Goal: Task Accomplishment & Management: Use online tool/utility

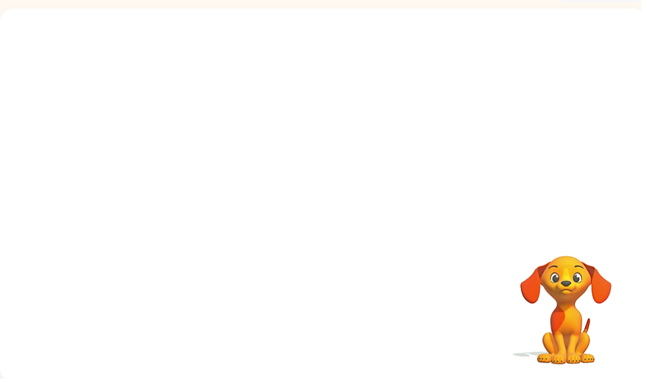
scroll to position [79, 0]
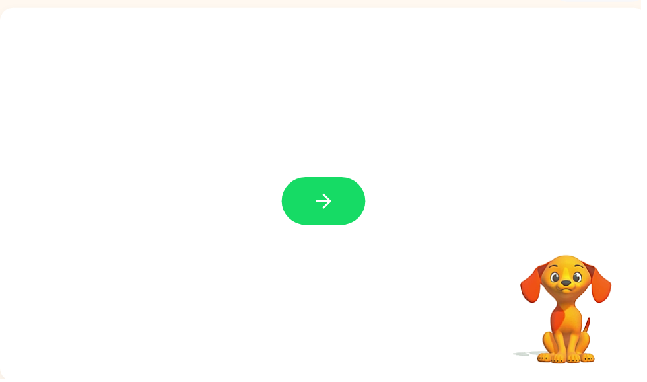
click at [341, 197] on button "button" at bounding box center [326, 203] width 84 height 48
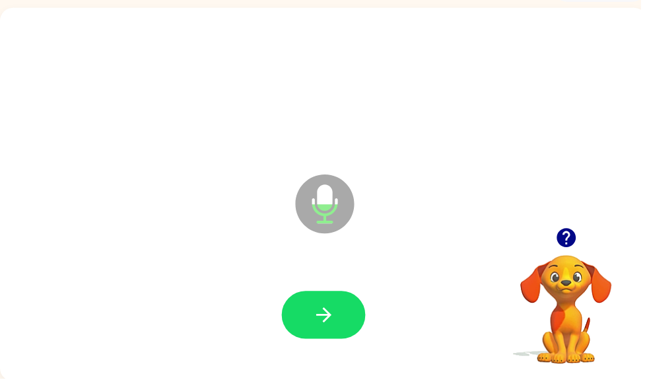
click at [340, 311] on button "button" at bounding box center [326, 318] width 84 height 48
click at [343, 312] on button "button" at bounding box center [326, 318] width 84 height 48
click at [333, 323] on icon "button" at bounding box center [327, 317] width 23 height 23
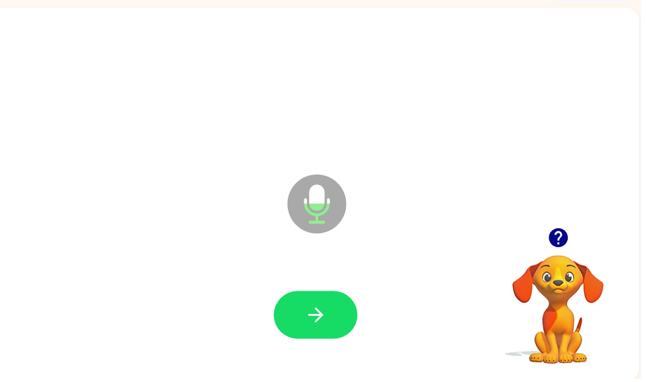
scroll to position [0, 8]
click at [349, 314] on button "button" at bounding box center [319, 318] width 84 height 48
click at [327, 311] on icon "button" at bounding box center [319, 317] width 23 height 23
click at [331, 323] on button "button" at bounding box center [319, 318] width 84 height 48
click at [320, 324] on icon "button" at bounding box center [318, 317] width 15 height 15
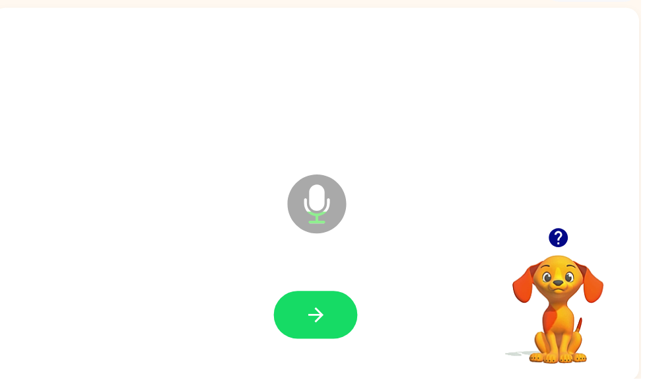
click at [332, 319] on button "button" at bounding box center [319, 318] width 84 height 48
click at [323, 327] on icon "button" at bounding box center [319, 317] width 23 height 23
click at [325, 299] on button "button" at bounding box center [319, 318] width 84 height 48
click at [346, 308] on button "button" at bounding box center [319, 318] width 84 height 48
click at [316, 313] on icon "button" at bounding box center [319, 317] width 23 height 23
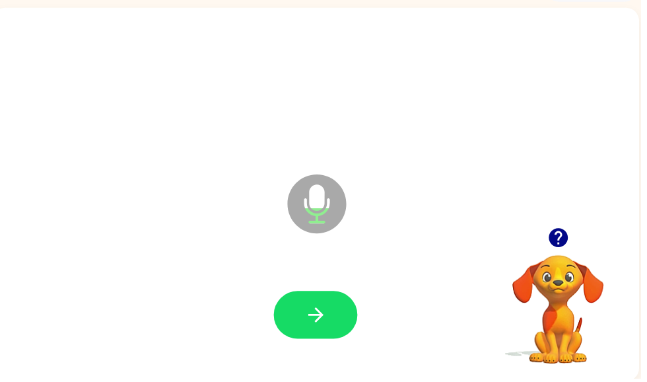
click at [327, 317] on icon "button" at bounding box center [319, 317] width 23 height 23
click at [317, 329] on icon "button" at bounding box center [319, 317] width 23 height 23
click at [325, 314] on icon "button" at bounding box center [319, 317] width 23 height 23
click at [356, 301] on div at bounding box center [319, 318] width 84 height 48
click at [329, 325] on icon "button" at bounding box center [319, 317] width 23 height 23
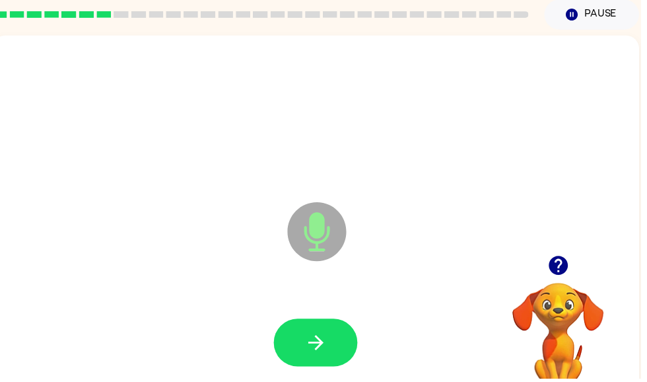
scroll to position [51, 0]
click at [554, 255] on button "button" at bounding box center [564, 268] width 34 height 34
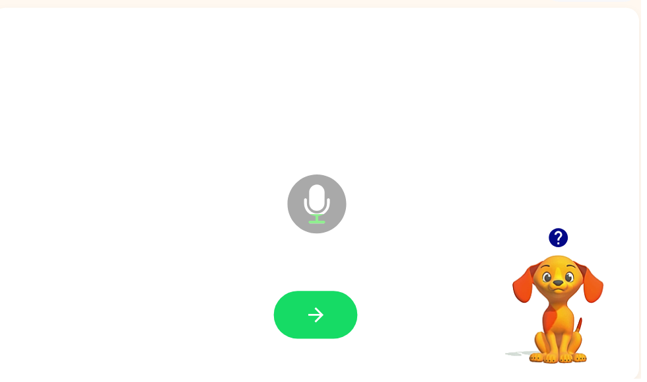
click at [325, 312] on icon "button" at bounding box center [319, 317] width 23 height 23
click at [316, 329] on icon "button" at bounding box center [319, 317] width 23 height 23
click at [558, 243] on icon "button" at bounding box center [563, 239] width 19 height 19
click at [569, 248] on video "Your browser must support playing .mp4 files to use Literably. Please try using…" at bounding box center [564, 303] width 132 height 132
click at [308, 333] on button "button" at bounding box center [319, 318] width 84 height 48
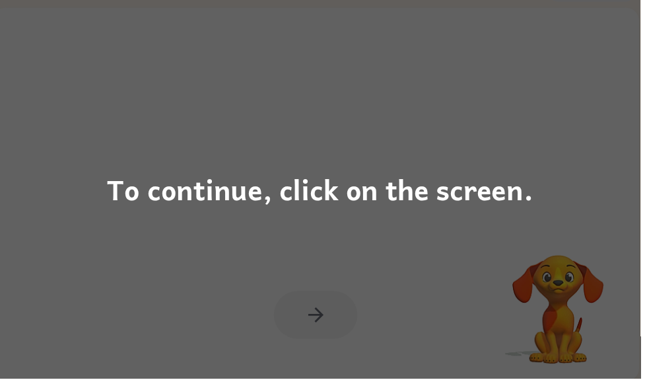
scroll to position [74, 0]
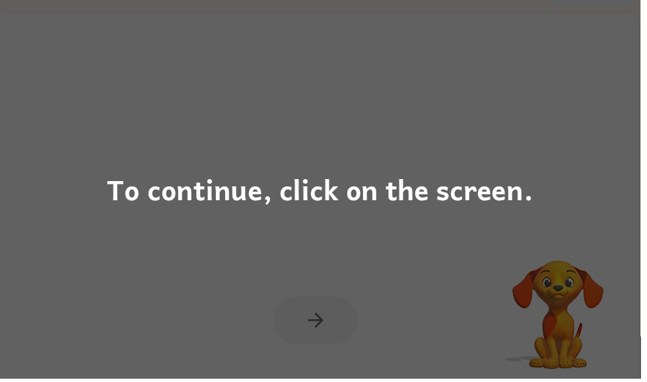
click at [460, 208] on div "To continue, click on the screen." at bounding box center [323, 190] width 430 height 45
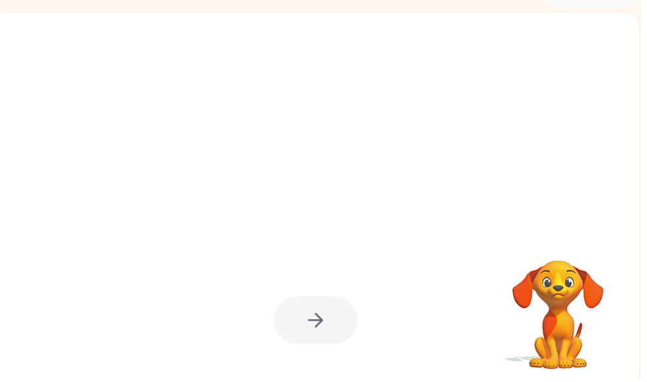
click at [460, 208] on div at bounding box center [318, 201] width 653 height 377
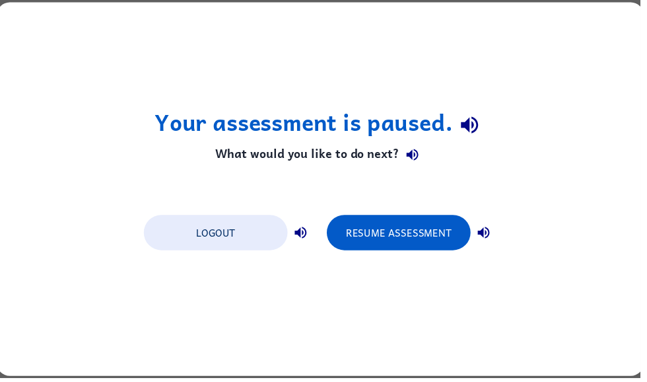
scroll to position [0, 0]
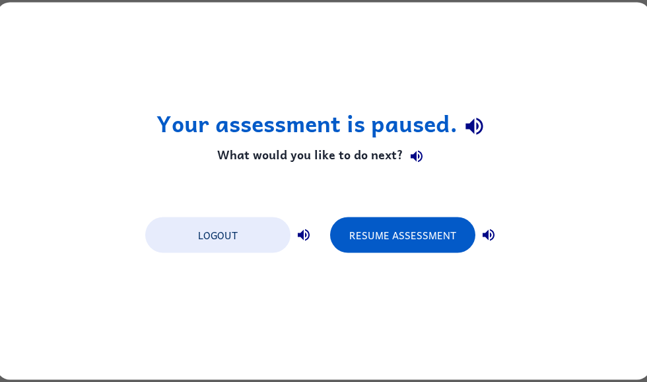
click at [32, 153] on div "Your assessment is paused. What would you like to do next? Logout Resume Assess…" at bounding box center [323, 191] width 653 height 377
click at [378, 230] on button "Resume Assessment" at bounding box center [402, 235] width 145 height 36
click at [379, 246] on button "Resume Assessment" at bounding box center [402, 235] width 145 height 36
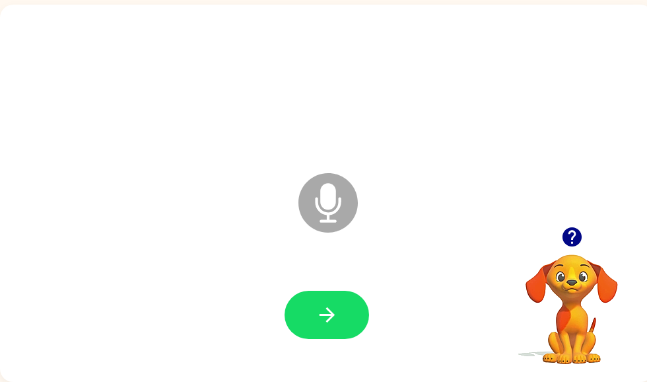
scroll to position [83, 0]
click at [333, 324] on icon "button" at bounding box center [327, 314] width 23 height 23
click at [638, 75] on div at bounding box center [326, 85] width 627 height 108
click at [611, 87] on div at bounding box center [326, 85] width 627 height 108
click at [572, 230] on icon "button" at bounding box center [571, 236] width 19 height 19
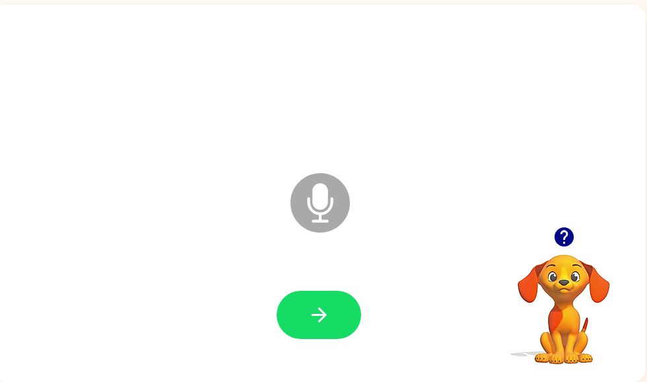
scroll to position [0, 8]
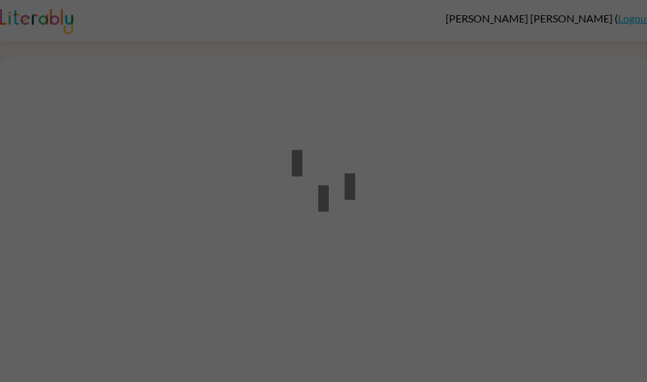
scroll to position [1, 0]
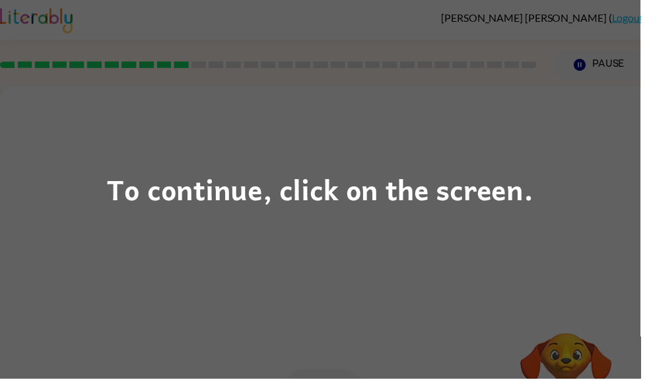
click at [547, 197] on div "To continue, click on the screen." at bounding box center [323, 191] width 647 height 382
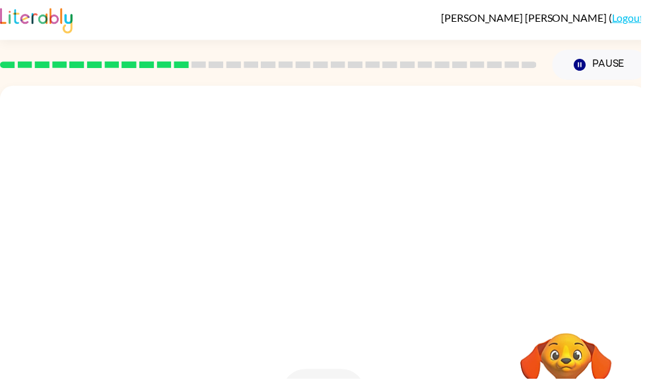
click at [547, 197] on div at bounding box center [326, 167] width 627 height 108
click at [533, 201] on div at bounding box center [326, 167] width 627 height 108
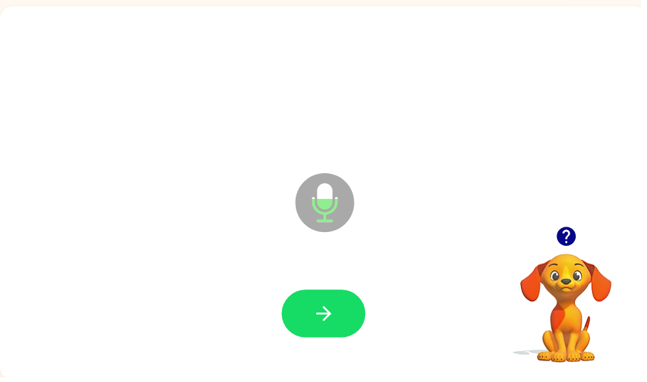
scroll to position [79, 0]
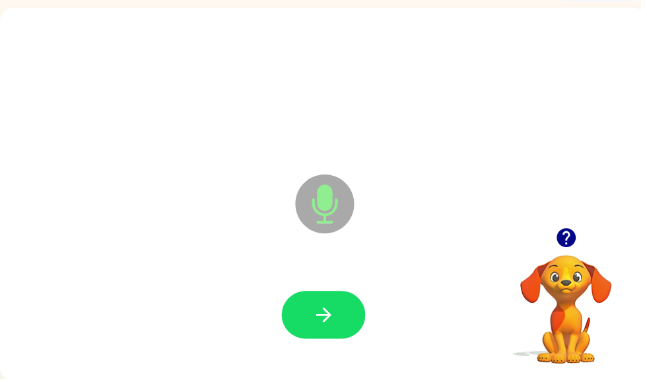
click at [339, 295] on button "button" at bounding box center [326, 318] width 84 height 48
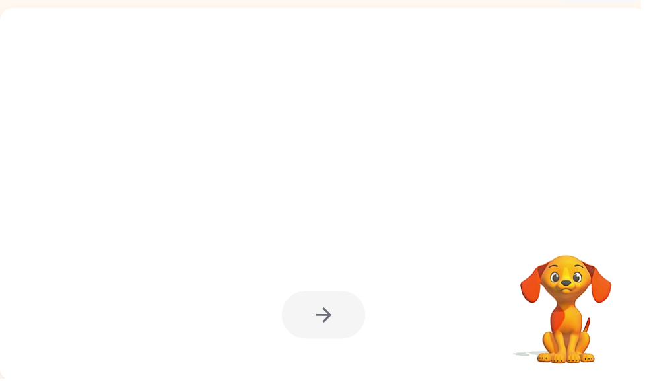
click at [646, 230] on div at bounding box center [326, 196] width 653 height 377
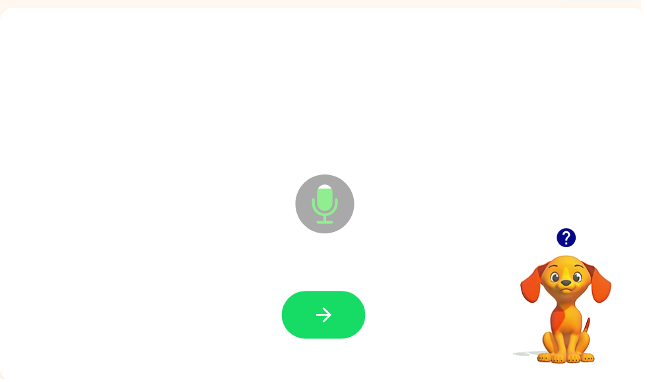
click at [364, 337] on div at bounding box center [326, 318] width 84 height 48
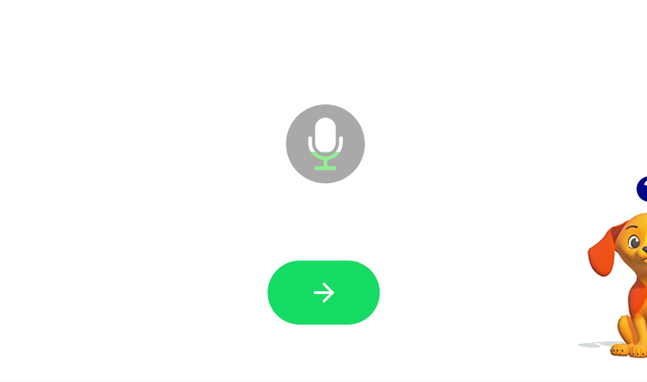
click at [284, 290] on button "button" at bounding box center [326, 314] width 84 height 48
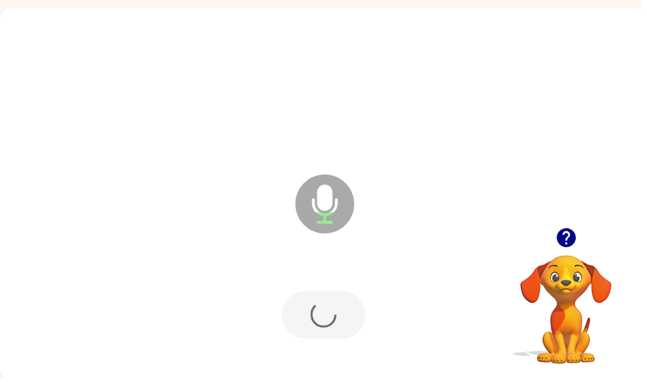
click at [354, 299] on div at bounding box center [326, 318] width 84 height 48
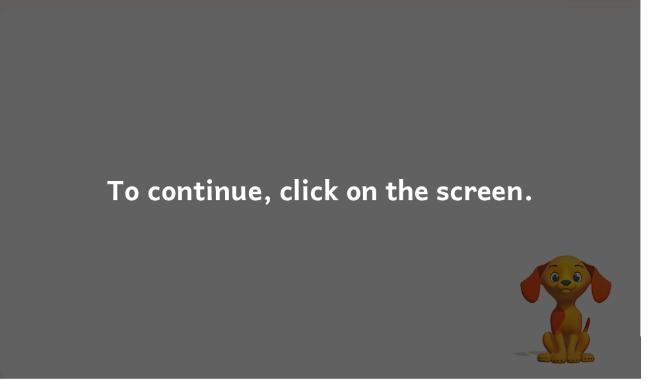
click at [501, 217] on div "To continue, click on the screen." at bounding box center [323, 191] width 647 height 382
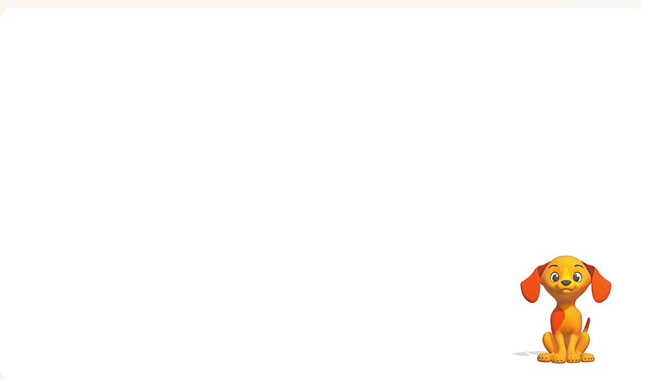
click at [632, 344] on video "Your browser must support playing .mp4 files to use Literably. Please try using…" at bounding box center [572, 303] width 132 height 132
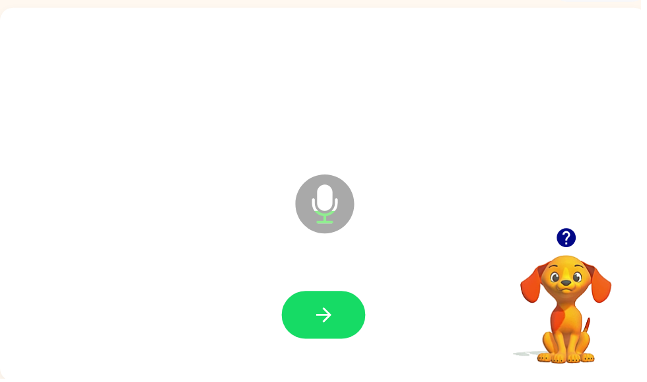
click at [331, 310] on icon "button" at bounding box center [327, 317] width 23 height 23
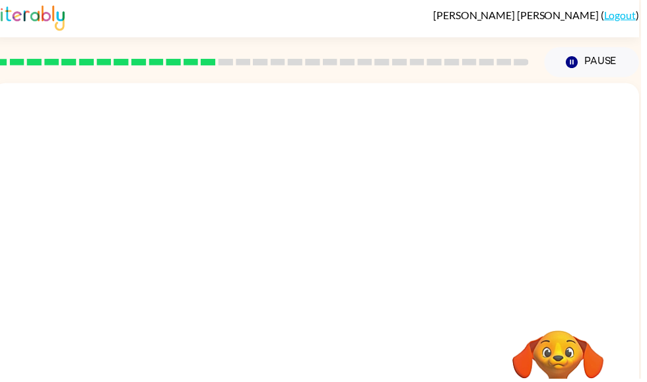
scroll to position [0, 0]
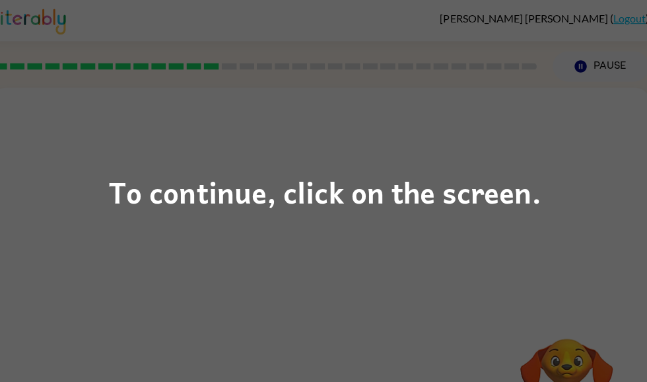
click at [226, 220] on div "To continue, click on the screen." at bounding box center [323, 191] width 647 height 382
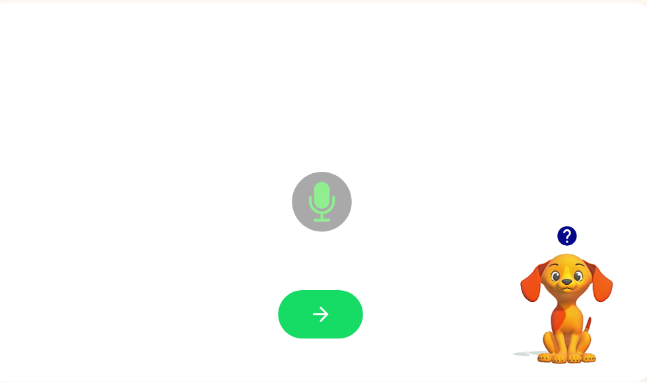
scroll to position [83, 0]
click at [337, 281] on div at bounding box center [318, 315] width 627 height 108
click at [323, 209] on icon at bounding box center [319, 202] width 59 height 59
click at [311, 297] on button "button" at bounding box center [319, 314] width 84 height 48
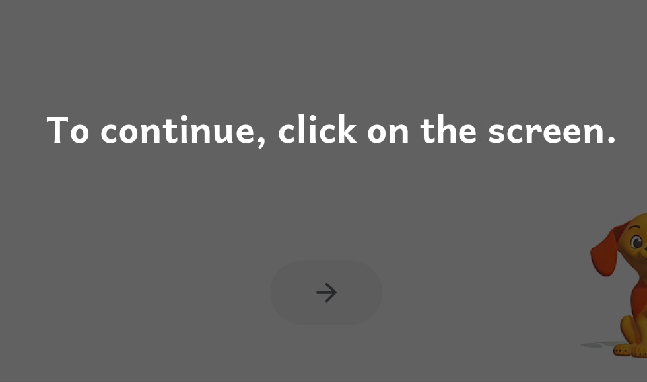
click at [283, 168] on div "To continue, click on the screen." at bounding box center [323, 190] width 430 height 45
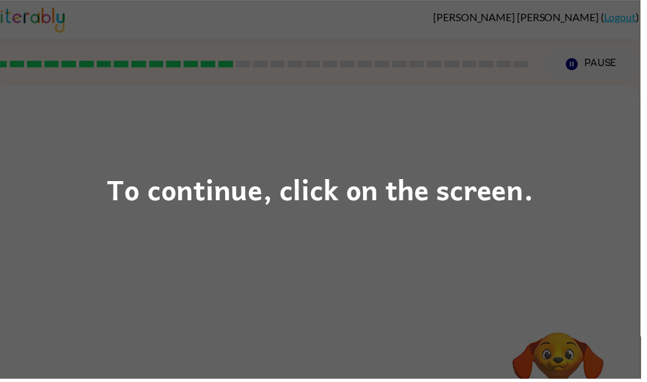
scroll to position [1, 0]
click at [479, 210] on div "To continue, click on the screen." at bounding box center [323, 190] width 430 height 45
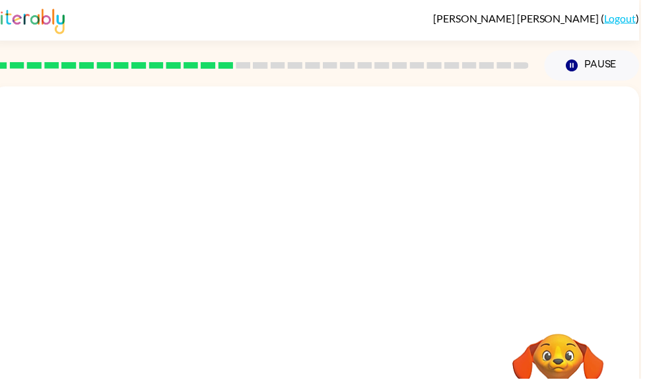
click at [519, 218] on div at bounding box center [318, 168] width 627 height 108
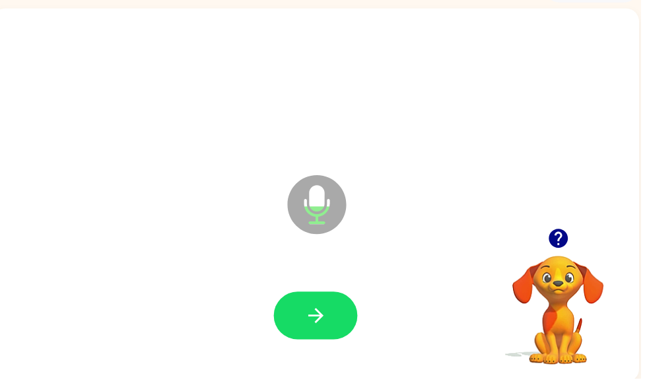
scroll to position [79, 0]
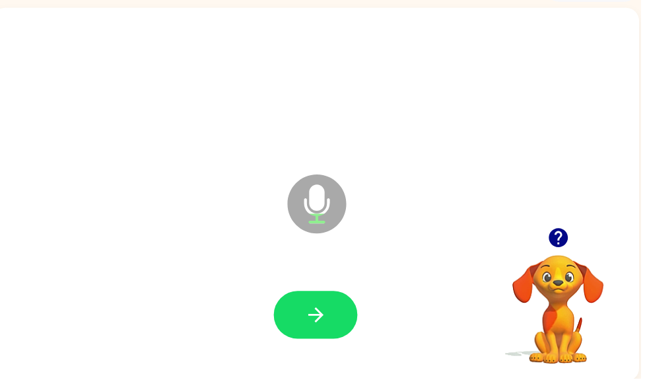
click at [279, 321] on button "button" at bounding box center [319, 318] width 84 height 48
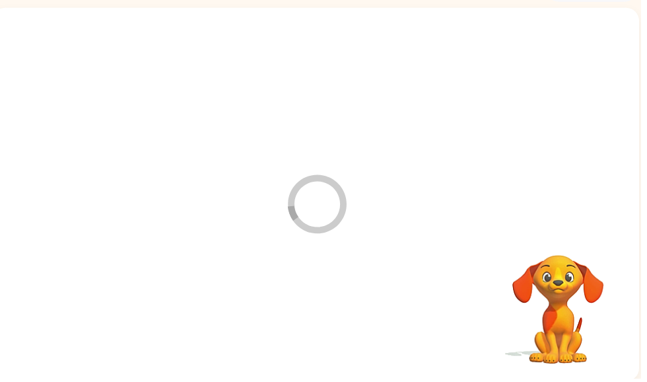
click at [336, 302] on div at bounding box center [318, 318] width 627 height 108
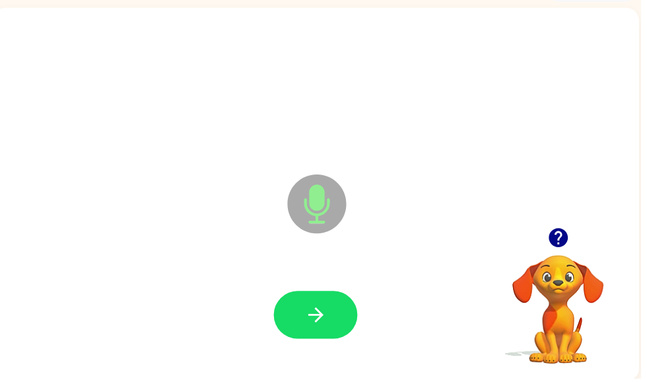
click at [537, 77] on div at bounding box center [318, 88] width 627 height 108
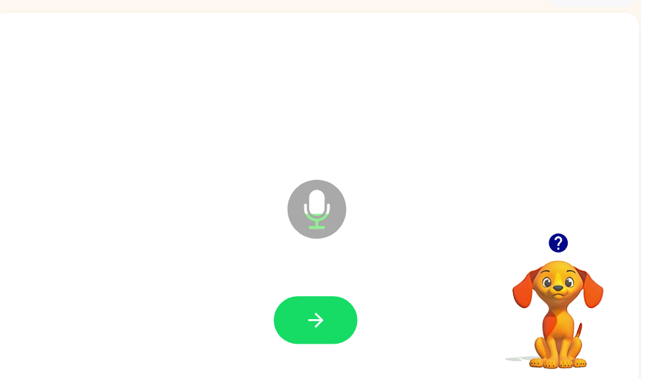
scroll to position [75, 0]
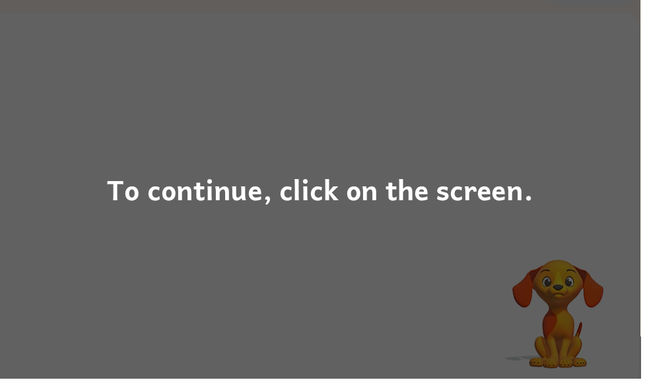
click at [537, 248] on div "To continue, click on the screen." at bounding box center [323, 191] width 647 height 382
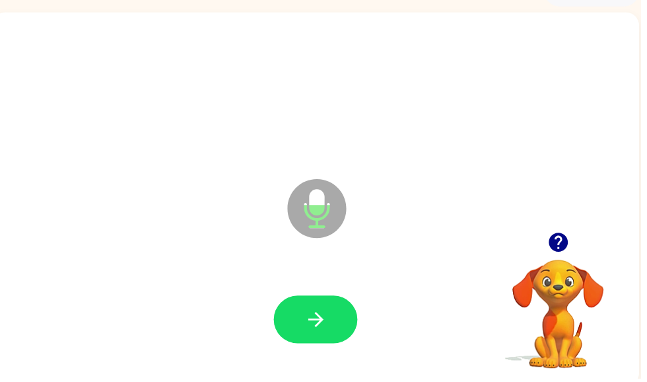
click at [554, 238] on icon "button" at bounding box center [563, 244] width 23 height 23
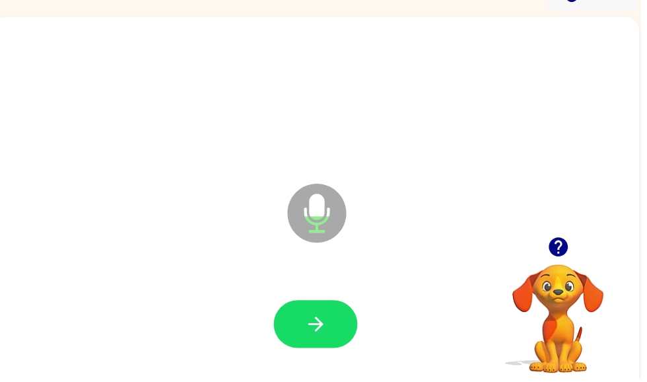
scroll to position [61, 0]
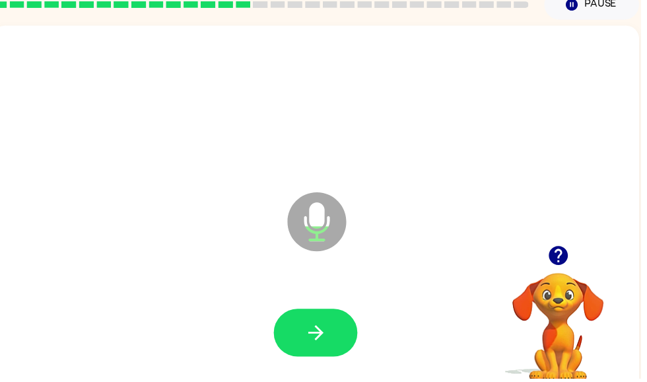
click at [335, 323] on button "button" at bounding box center [319, 336] width 84 height 48
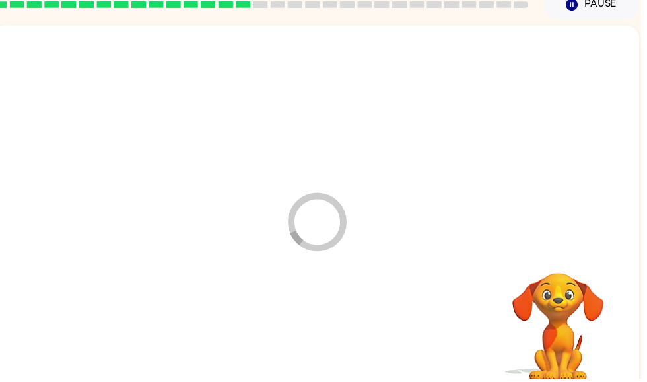
click at [339, 323] on div at bounding box center [318, 336] width 627 height 108
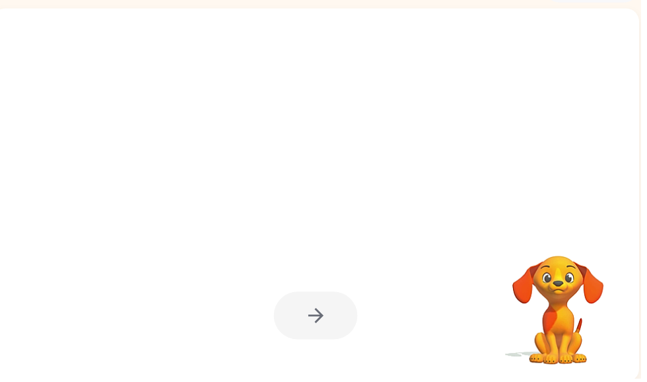
scroll to position [79, 0]
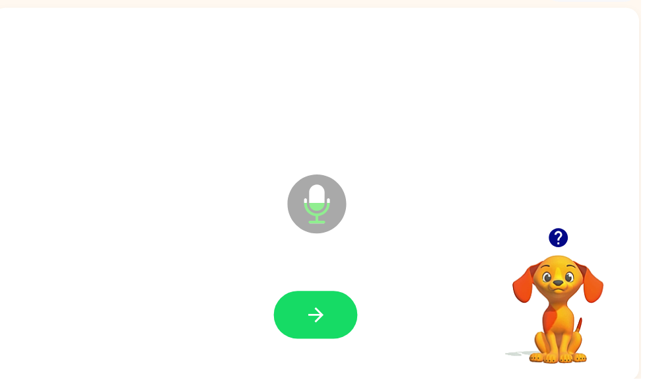
click at [325, 325] on icon "button" at bounding box center [319, 317] width 23 height 23
click at [340, 321] on button "button" at bounding box center [319, 318] width 84 height 48
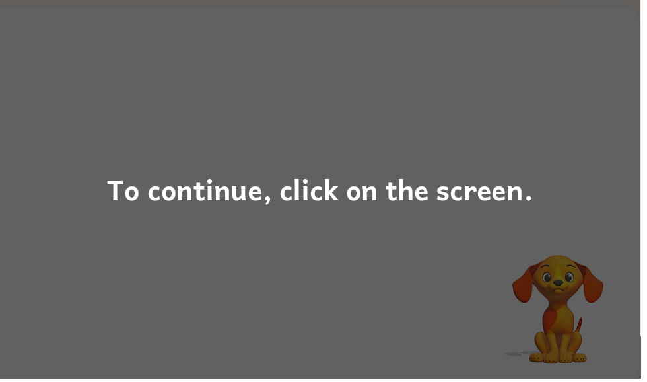
click at [580, 293] on div "To continue, click on the screen." at bounding box center [323, 191] width 647 height 382
click at [580, 292] on video "Your browser must support playing .mp4 files to use Literably. Please try using…" at bounding box center [564, 303] width 132 height 132
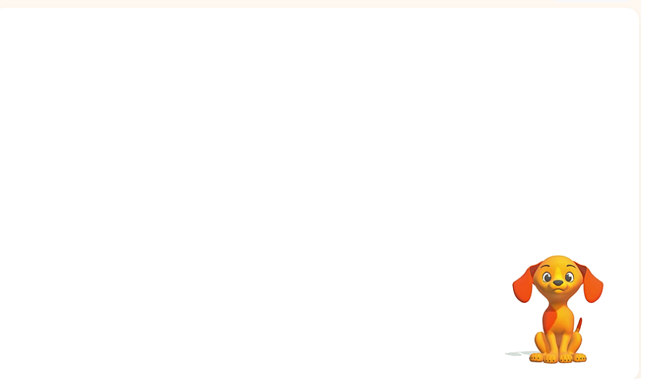
click at [590, 298] on video "Your browser must support playing .mp4 files to use Literably. Please try using…" at bounding box center [564, 303] width 132 height 132
click at [589, 298] on video "Your browser must support playing .mp4 files to use Literably. Please try using…" at bounding box center [564, 303] width 132 height 132
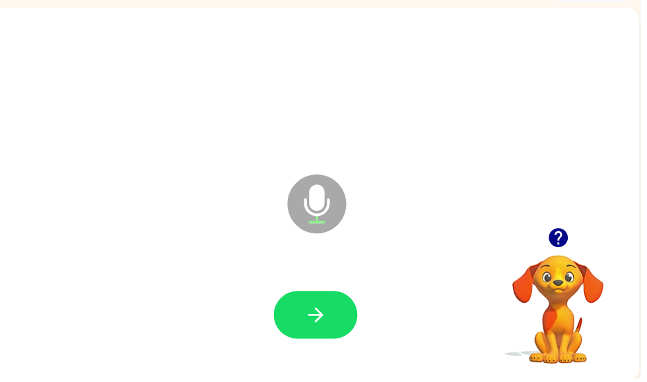
click at [329, 294] on button "button" at bounding box center [319, 318] width 84 height 48
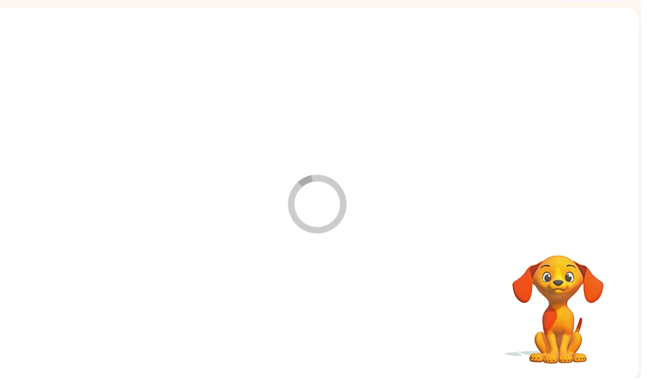
click at [335, 316] on div at bounding box center [318, 318] width 627 height 108
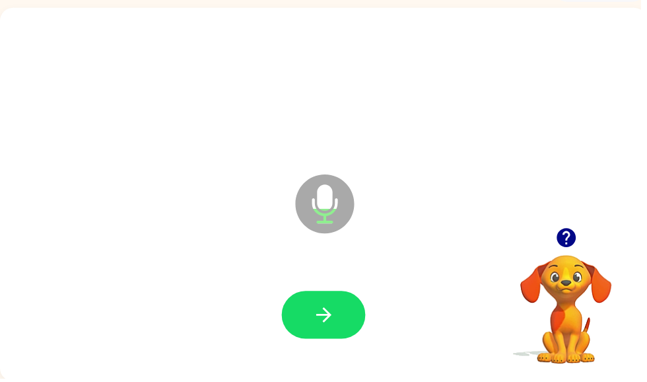
scroll to position [0, 0]
click at [325, 308] on icon "button" at bounding box center [327, 317] width 23 height 23
click at [319, 323] on icon "button" at bounding box center [327, 317] width 23 height 23
click at [354, 290] on div at bounding box center [326, 318] width 627 height 108
click at [347, 306] on button "button" at bounding box center [326, 318] width 84 height 48
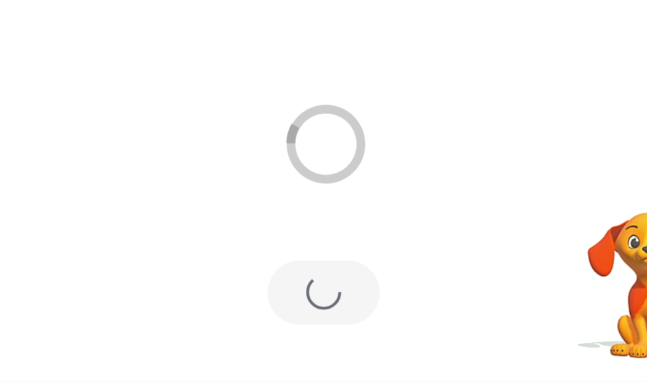
click at [284, 290] on div at bounding box center [326, 314] width 84 height 48
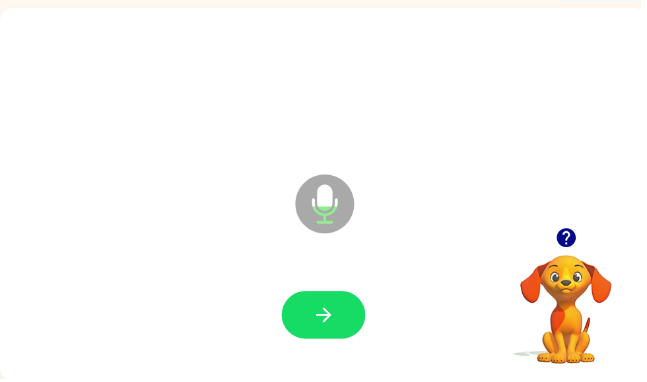
click at [363, 339] on div at bounding box center [326, 318] width 84 height 48
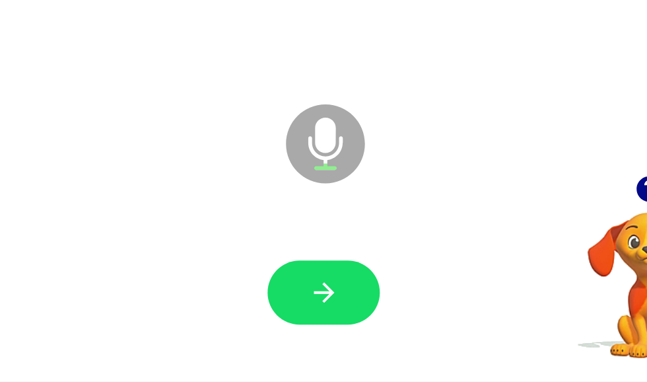
click at [284, 290] on button "button" at bounding box center [326, 314] width 84 height 48
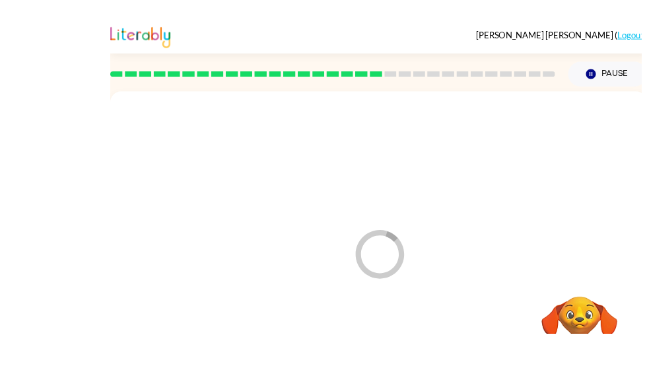
scroll to position [79, 0]
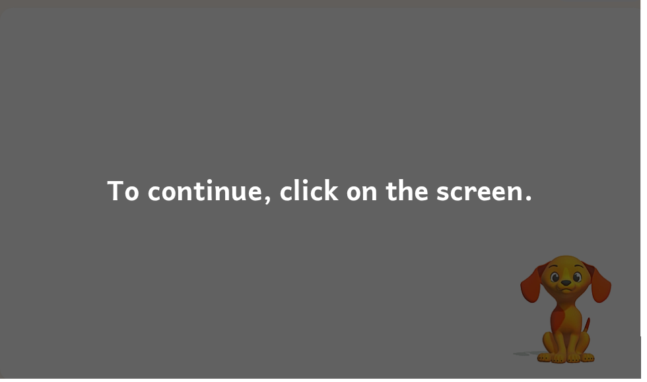
click at [471, 139] on div "To continue, click on the screen." at bounding box center [323, 191] width 647 height 382
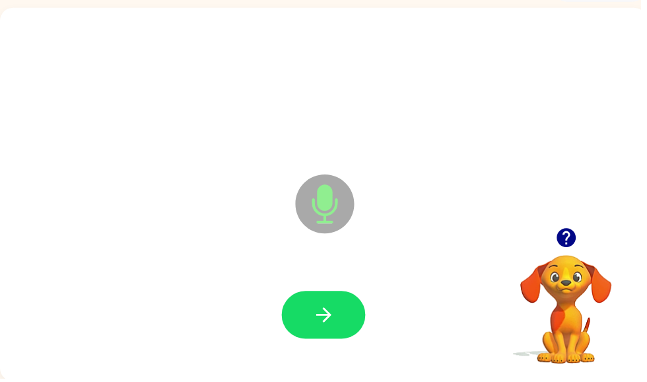
click at [584, 240] on button "button" at bounding box center [572, 240] width 34 height 34
click at [563, 232] on div "Microphone The Microphone is here when it is your turn to talk" at bounding box center [326, 196] width 653 height 377
click at [582, 236] on icon "button" at bounding box center [571, 239] width 23 height 23
click at [574, 234] on div "Microphone The Microphone is here when it is your turn to talk" at bounding box center [326, 196] width 653 height 377
click at [330, 314] on icon "button" at bounding box center [326, 317] width 15 height 15
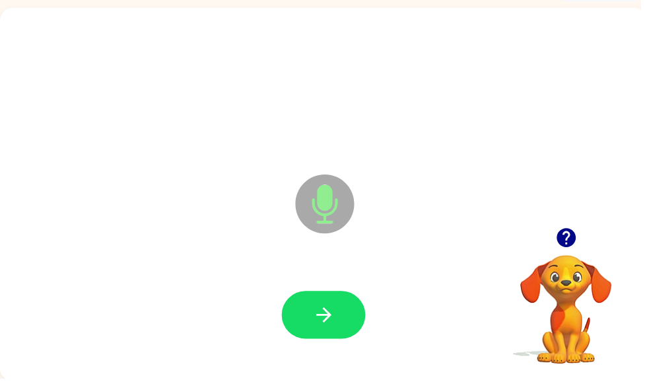
click at [316, 287] on div at bounding box center [326, 318] width 627 height 108
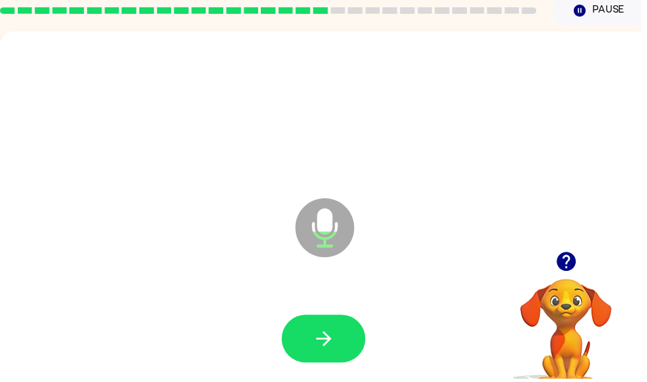
scroll to position [0, 0]
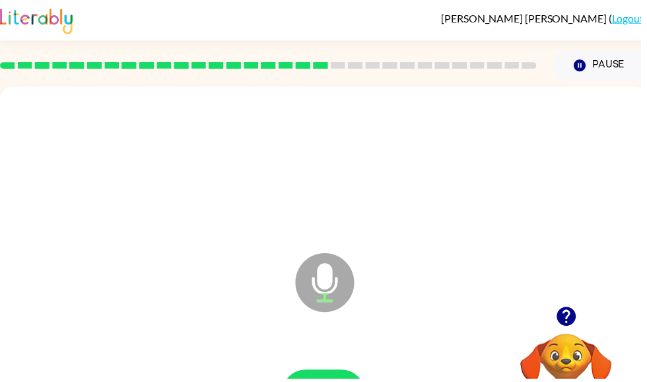
click at [313, 329] on icon "Microphone The Microphone is here when it is your turn to talk" at bounding box center [394, 301] width 198 height 99
click at [313, 328] on icon "Microphone The Microphone is here when it is your turn to talk" at bounding box center [394, 301] width 198 height 99
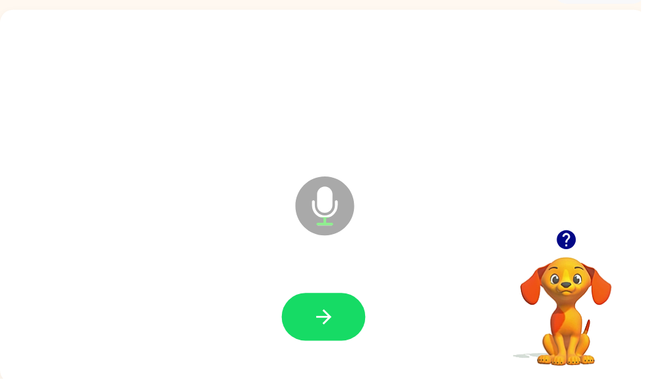
click at [305, 328] on button "button" at bounding box center [326, 320] width 84 height 48
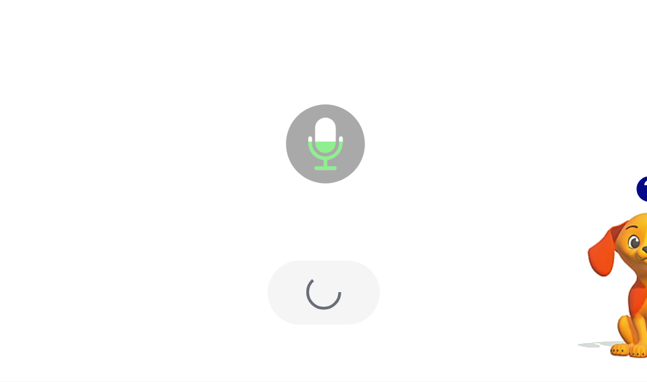
click at [284, 290] on div at bounding box center [326, 314] width 84 height 48
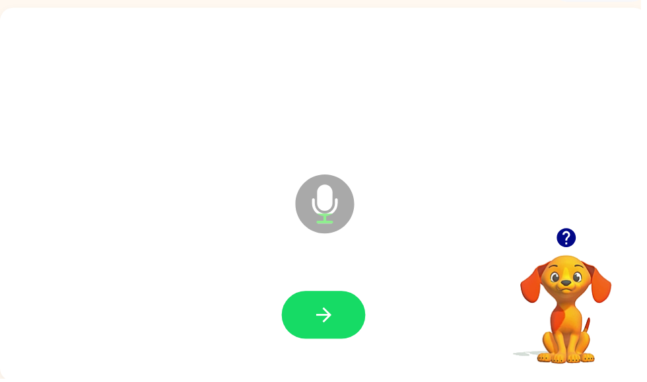
click at [564, 258] on video "Your browser must support playing .mp4 files to use Literably. Please try using…" at bounding box center [572, 303] width 132 height 132
click at [564, 257] on video "Your browser must support playing .mp4 files to use Literably. Please try using…" at bounding box center [572, 303] width 132 height 132
click at [574, 236] on icon "button" at bounding box center [571, 239] width 23 height 23
click at [578, 247] on video "Your browser must support playing .mp4 files to use Literably. Please try using…" at bounding box center [572, 303] width 132 height 132
click at [356, 314] on button "button" at bounding box center [326, 318] width 84 height 48
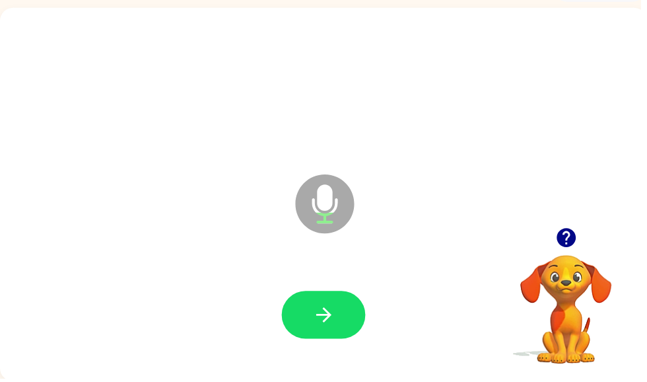
click at [372, 294] on div at bounding box center [326, 318] width 627 height 108
click at [359, 298] on button "button" at bounding box center [326, 318] width 84 height 48
click at [347, 323] on button "button" at bounding box center [326, 318] width 84 height 48
click at [342, 310] on button "button" at bounding box center [326, 318] width 84 height 48
click at [368, 319] on button "button" at bounding box center [326, 318] width 84 height 48
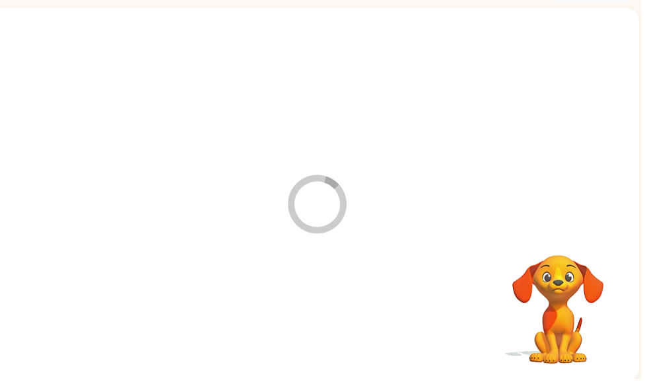
scroll to position [0, 8]
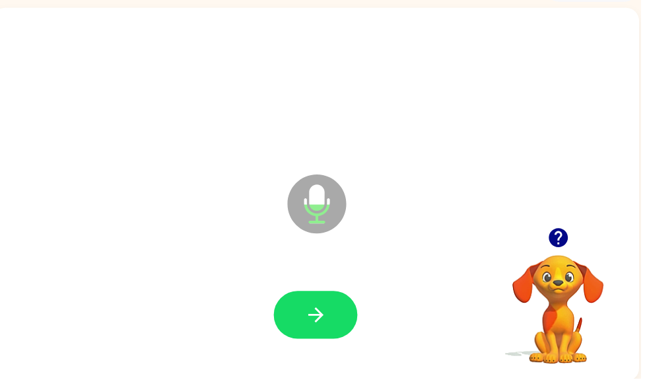
click at [317, 329] on icon "button" at bounding box center [319, 317] width 23 height 23
click at [339, 307] on button "button" at bounding box center [319, 318] width 84 height 48
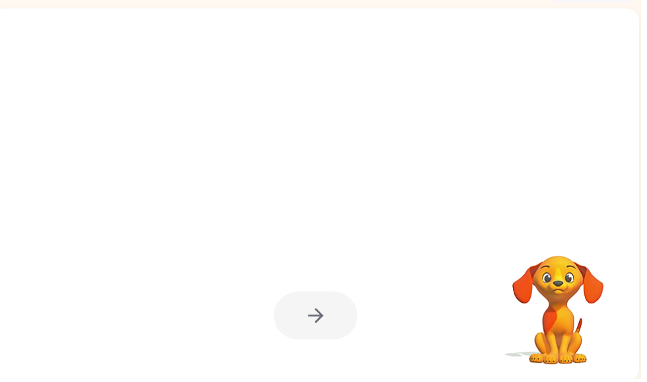
scroll to position [79, 0]
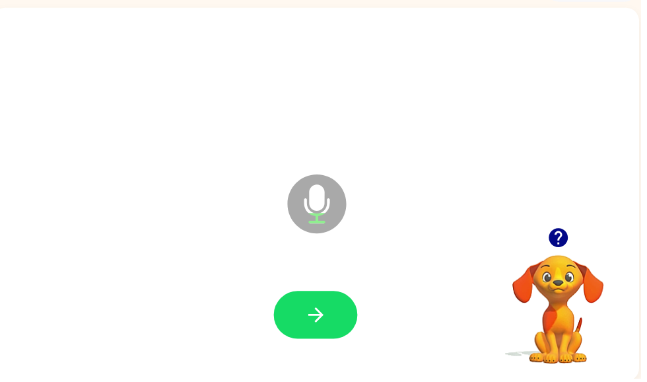
click at [335, 323] on button "button" at bounding box center [319, 318] width 84 height 48
click at [350, 325] on button "button" at bounding box center [319, 318] width 84 height 48
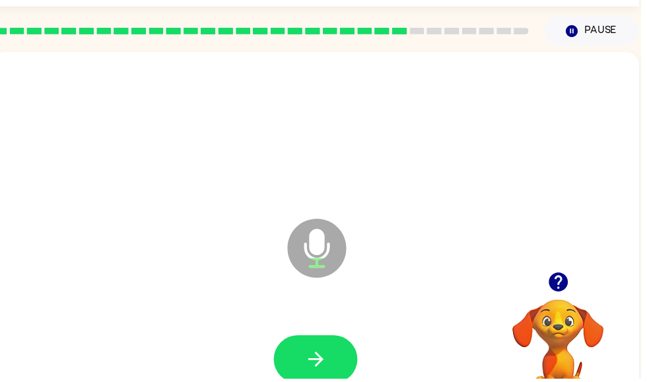
scroll to position [0, 0]
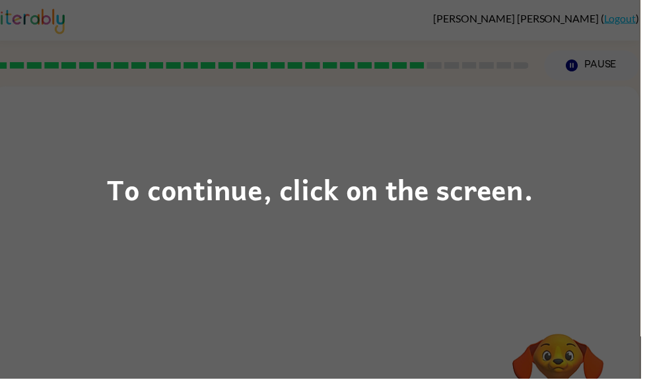
click at [566, 250] on div "To continue, click on the screen." at bounding box center [323, 191] width 647 height 382
click at [566, 250] on div at bounding box center [318, 198] width 653 height 222
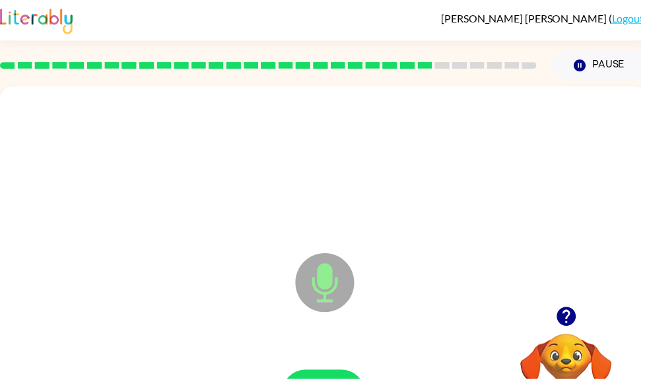
click at [580, 330] on icon "button" at bounding box center [571, 319] width 23 height 23
click at [564, 317] on icon "button" at bounding box center [571, 319] width 19 height 19
click at [568, 306] on div "Microphone The Microphone is here when it is your turn to talk" at bounding box center [326, 275] width 653 height 377
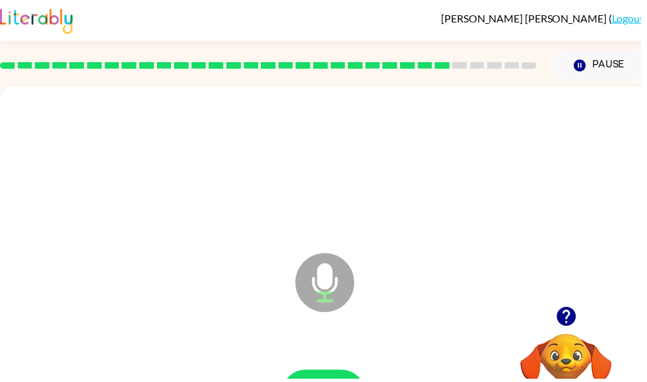
click at [573, 329] on icon "button" at bounding box center [571, 319] width 19 height 19
click at [574, 325] on video "Your browser must support playing .mp4 files to use Literably. Please try using…" at bounding box center [572, 382] width 132 height 132
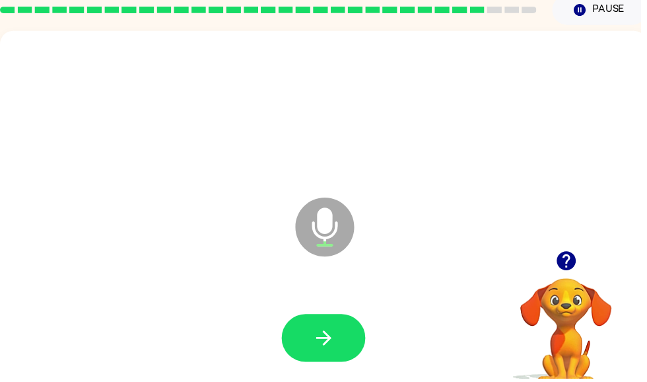
scroll to position [57, 0]
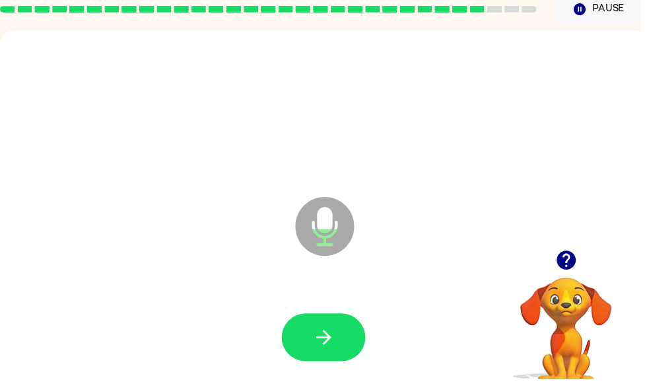
click at [352, 339] on button "button" at bounding box center [326, 340] width 84 height 48
click at [306, 316] on button "button" at bounding box center [326, 340] width 84 height 48
click at [570, 272] on icon "button" at bounding box center [571, 262] width 19 height 19
click at [566, 271] on video "Your browser must support playing .mp4 files to use Literably. Please try using…" at bounding box center [572, 325] width 132 height 132
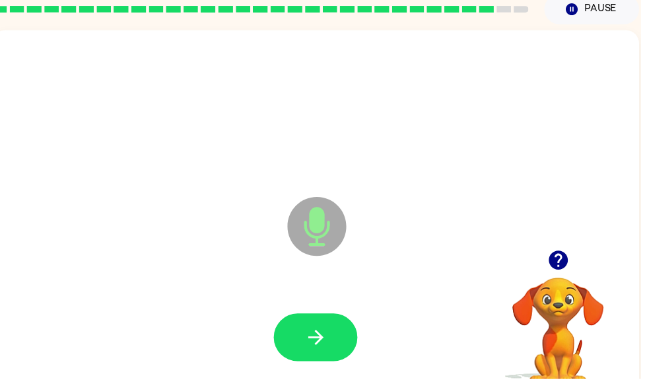
scroll to position [0, 8]
click at [364, 347] on div at bounding box center [318, 340] width 627 height 108
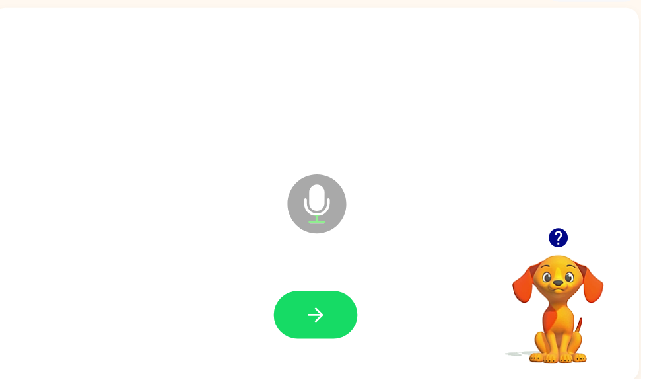
click at [323, 337] on button "button" at bounding box center [319, 318] width 84 height 48
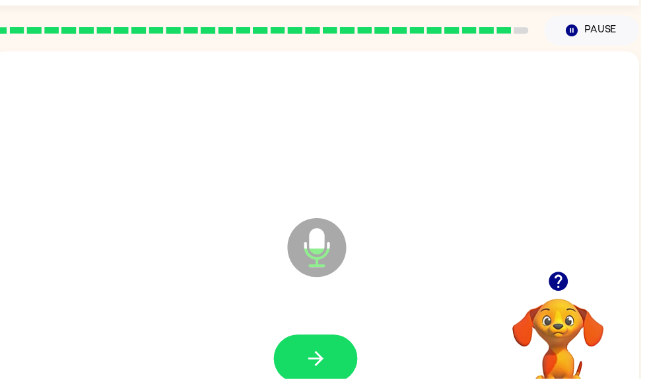
scroll to position [35, 0]
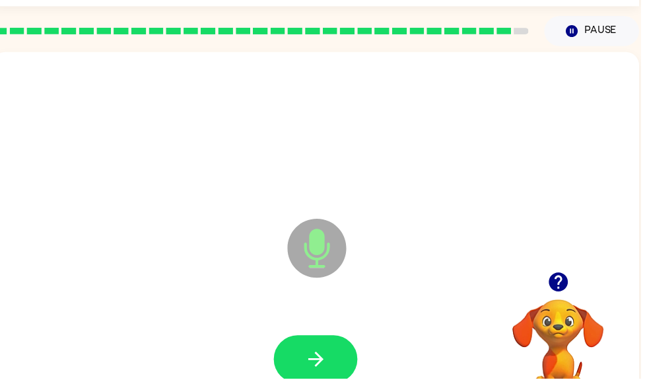
click at [343, 361] on button "button" at bounding box center [319, 362] width 84 height 48
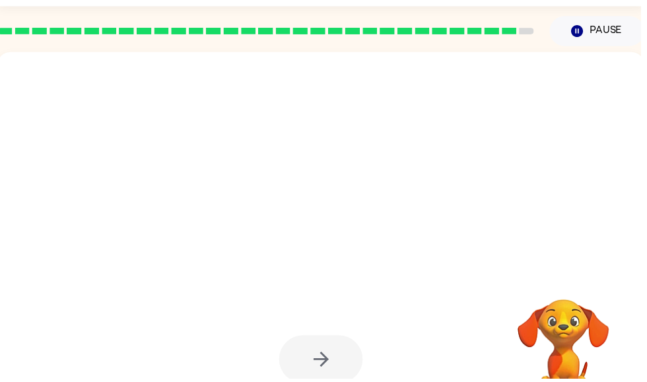
scroll to position [0, 2]
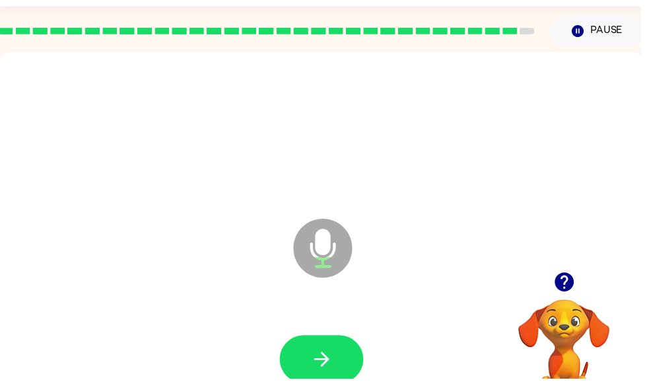
click at [339, 354] on button "button" at bounding box center [325, 362] width 84 height 48
